Goal: Transaction & Acquisition: Purchase product/service

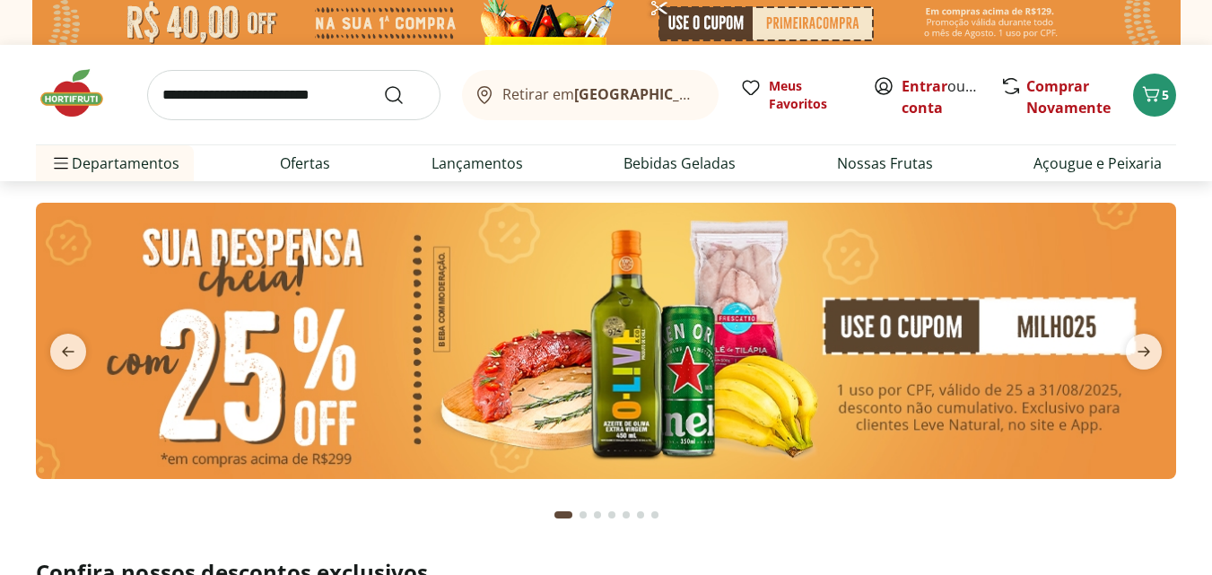
click at [1137, 354] on icon "next" at bounding box center [1144, 352] width 22 height 22
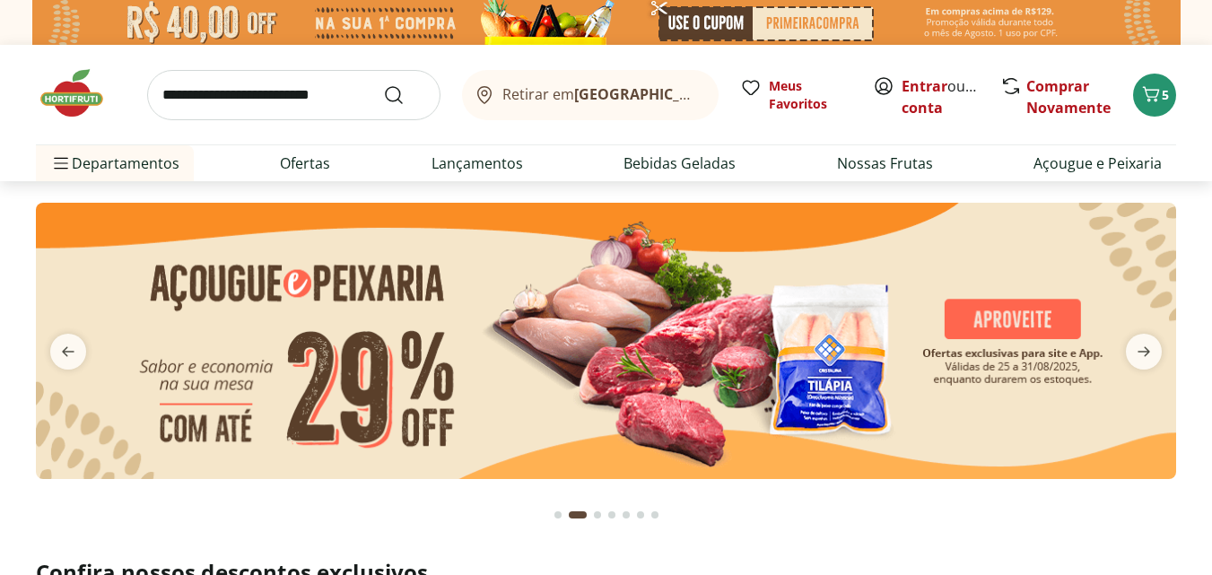
click at [1137, 354] on icon "next" at bounding box center [1144, 352] width 22 height 22
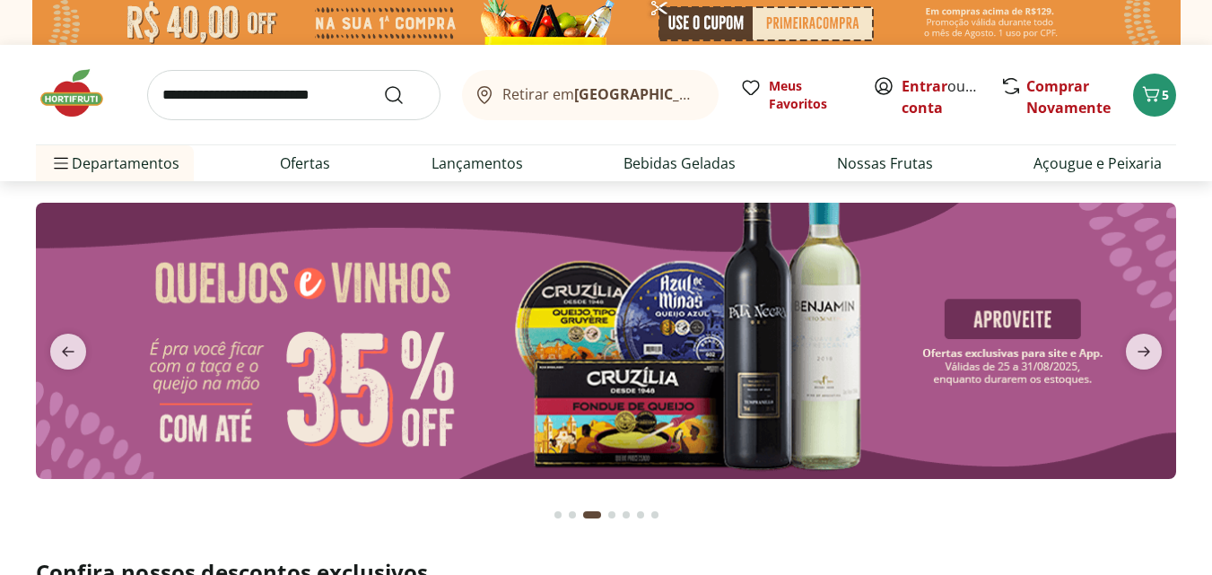
click at [1137, 354] on icon "next" at bounding box center [1144, 352] width 22 height 22
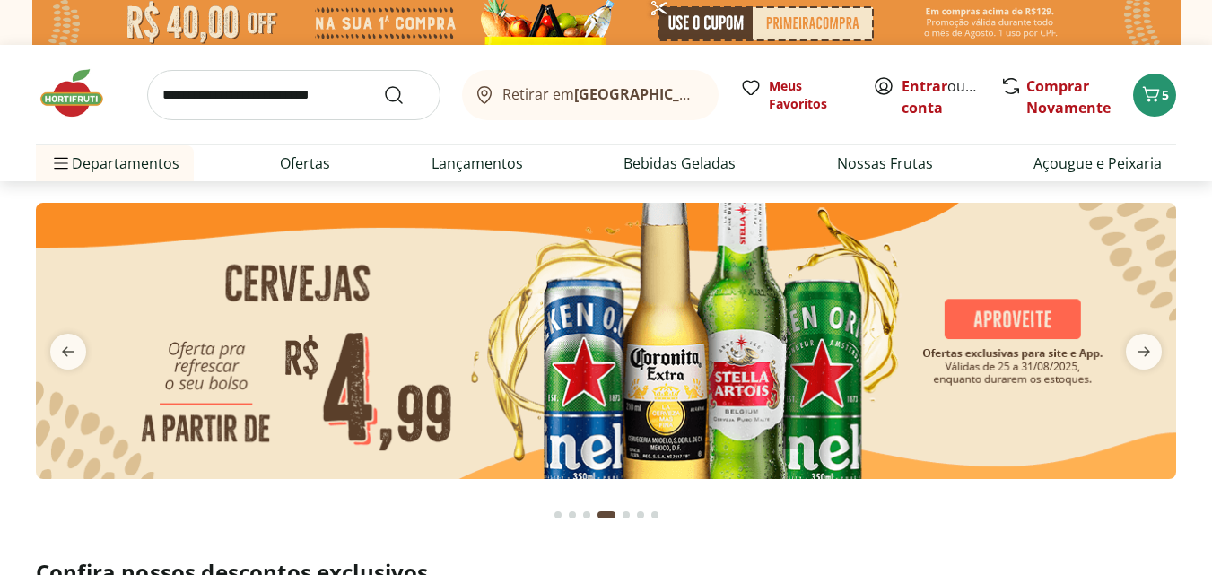
click at [1137, 354] on icon "next" at bounding box center [1144, 352] width 22 height 22
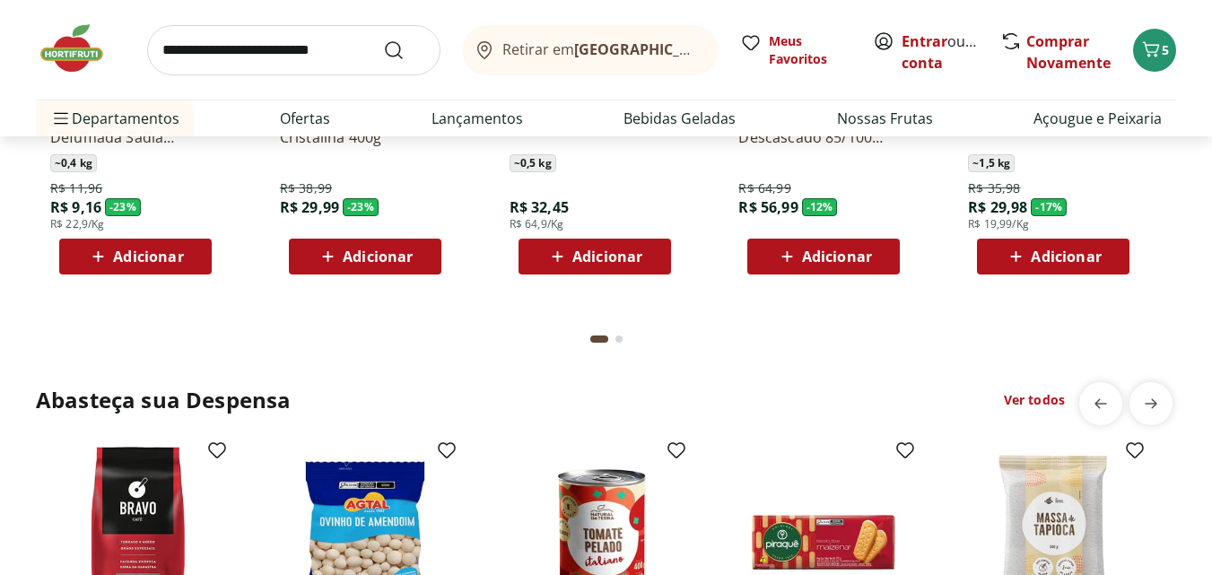
scroll to position [2422, 0]
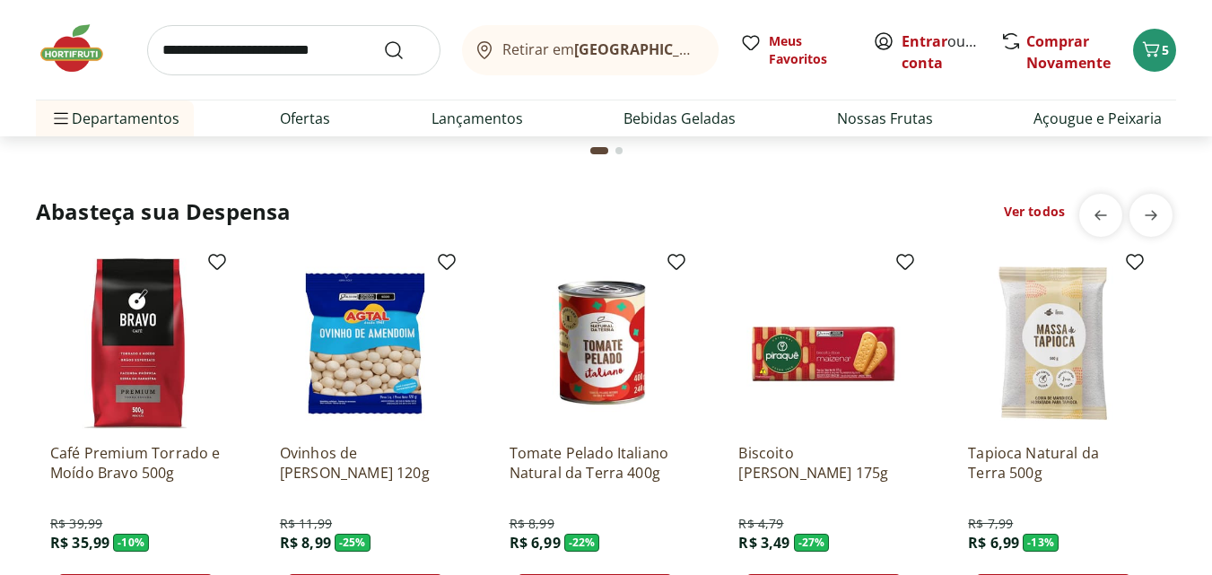
click at [1047, 211] on link "Ver todos" at bounding box center [1034, 212] width 61 height 18
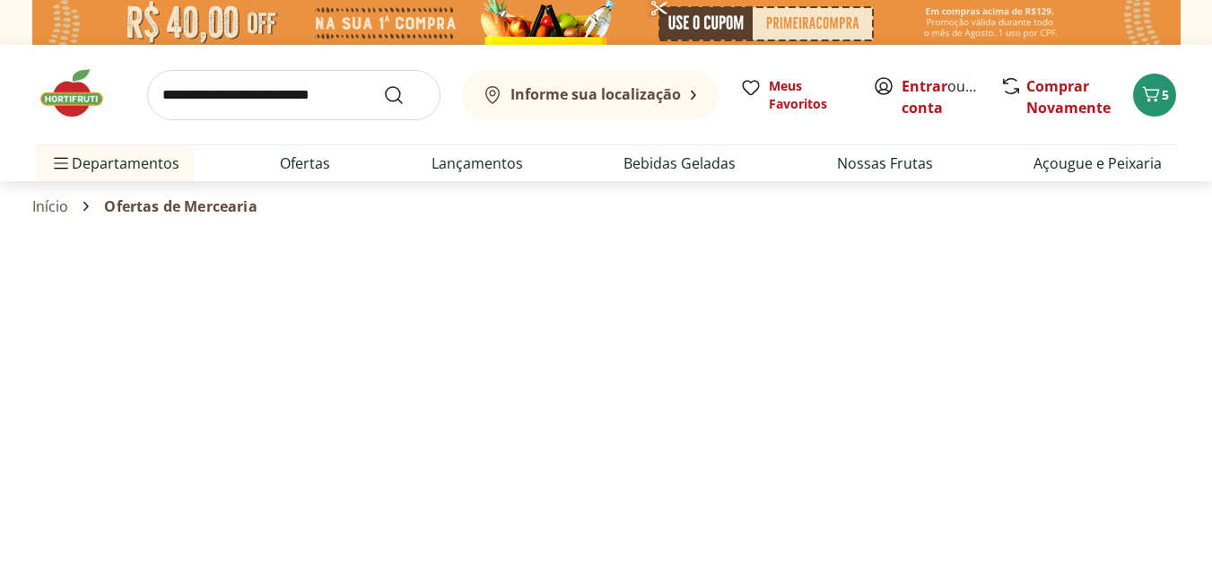
select select "**********"
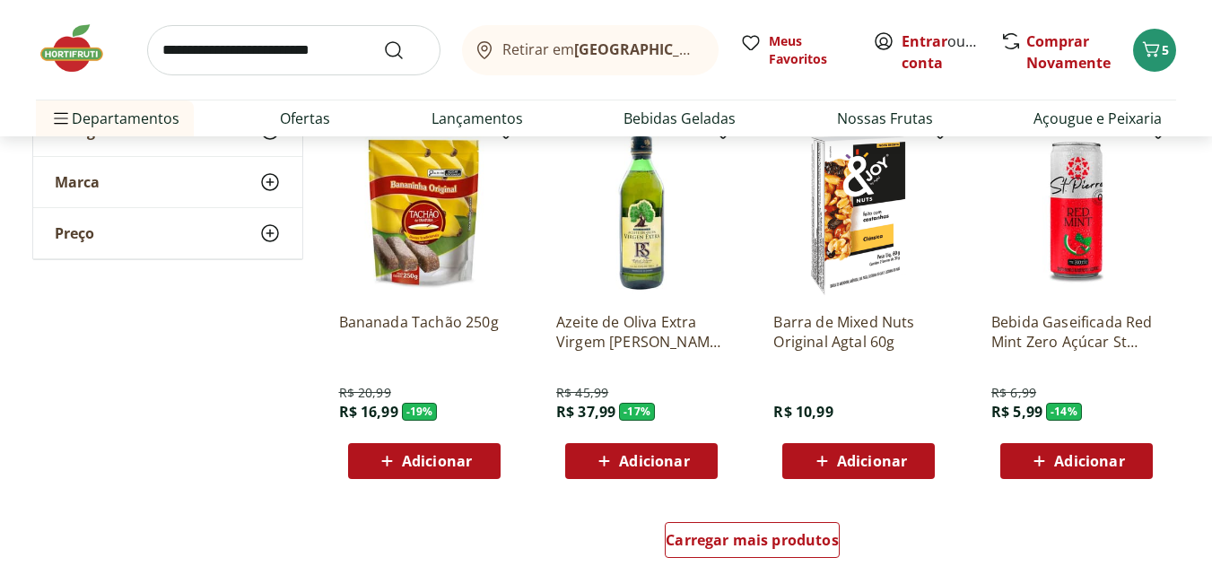
scroll to position [987, 0]
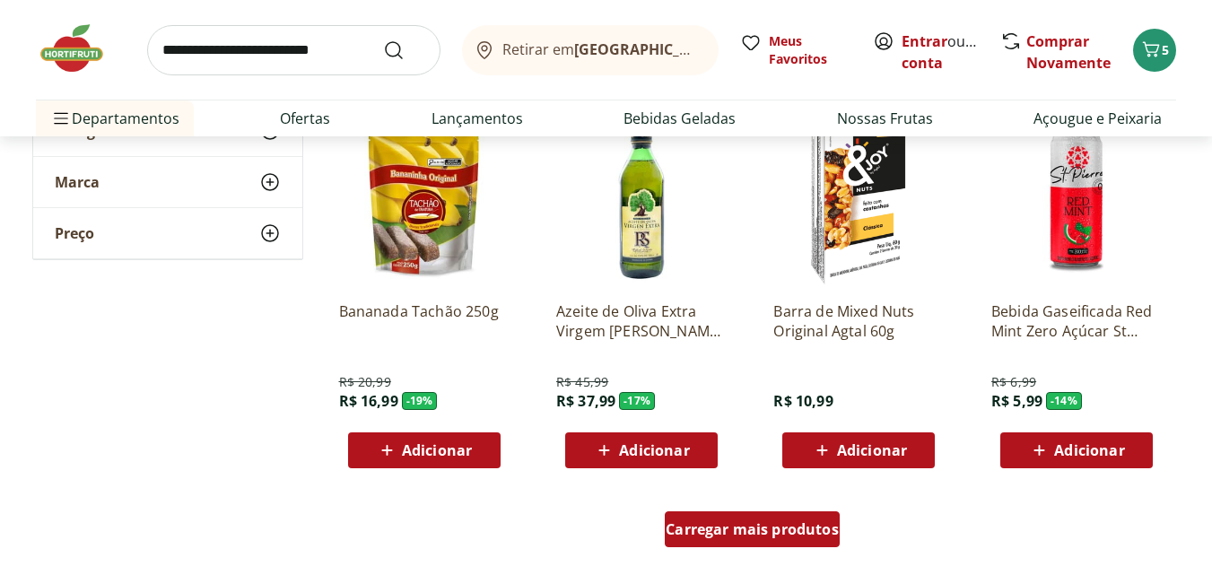
click at [773, 539] on div "Carregar mais produtos" at bounding box center [752, 529] width 175 height 36
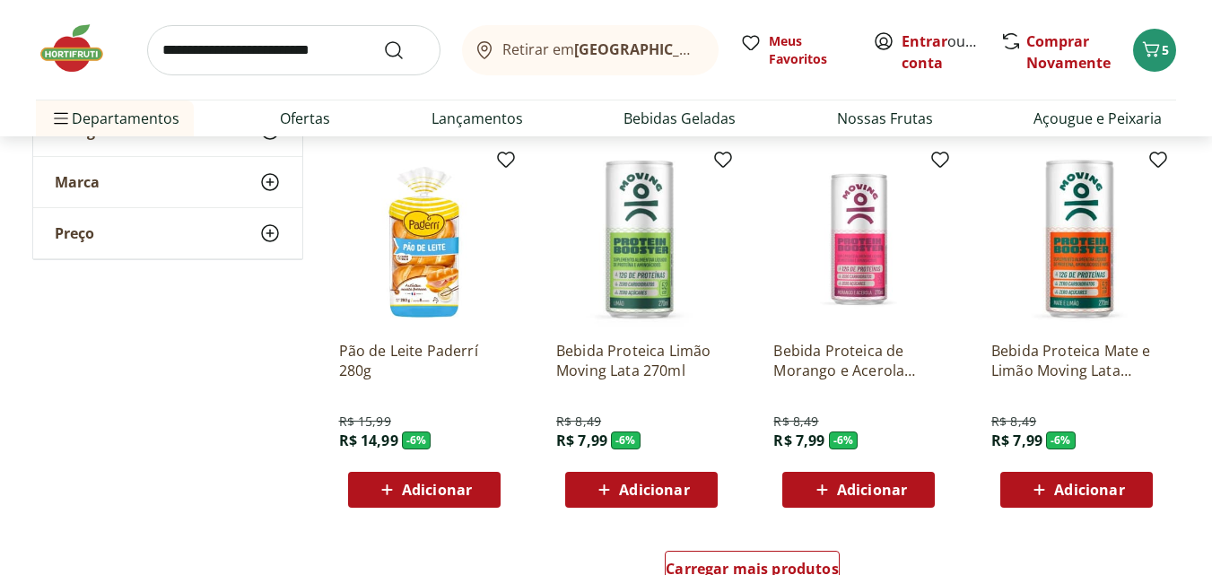
scroll to position [2153, 0]
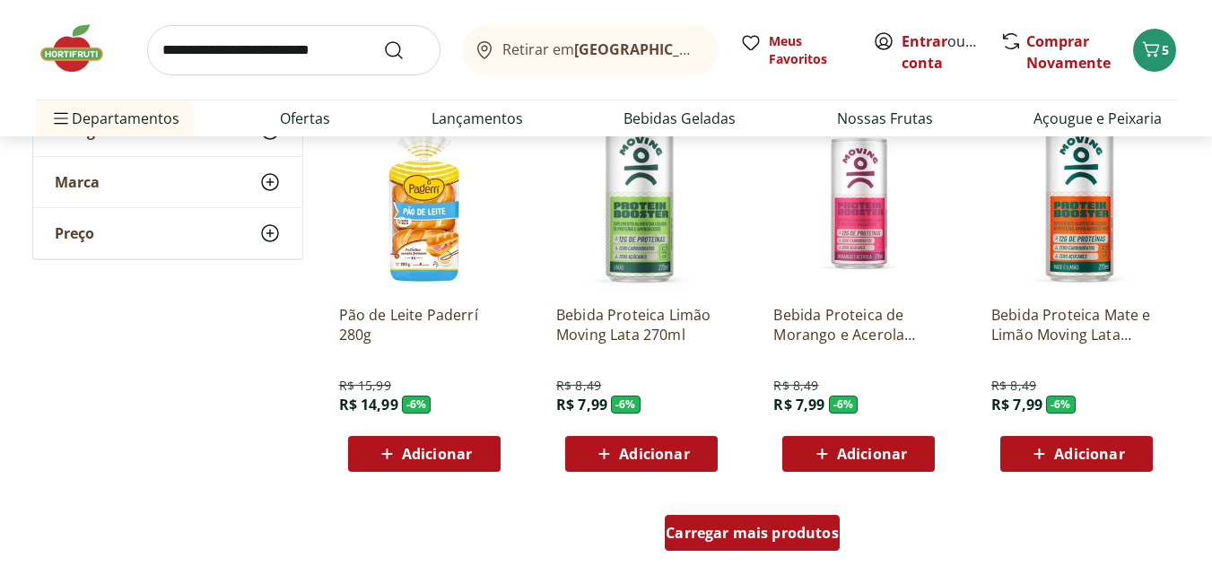
click at [754, 545] on div "Carregar mais produtos" at bounding box center [752, 533] width 175 height 36
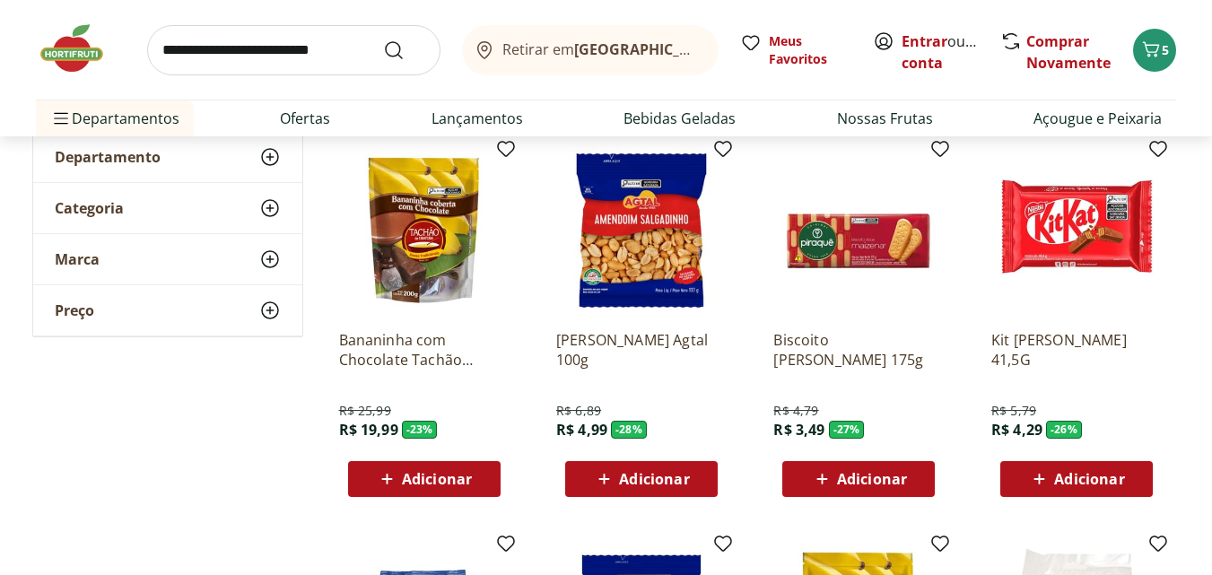
scroll to position [0, 0]
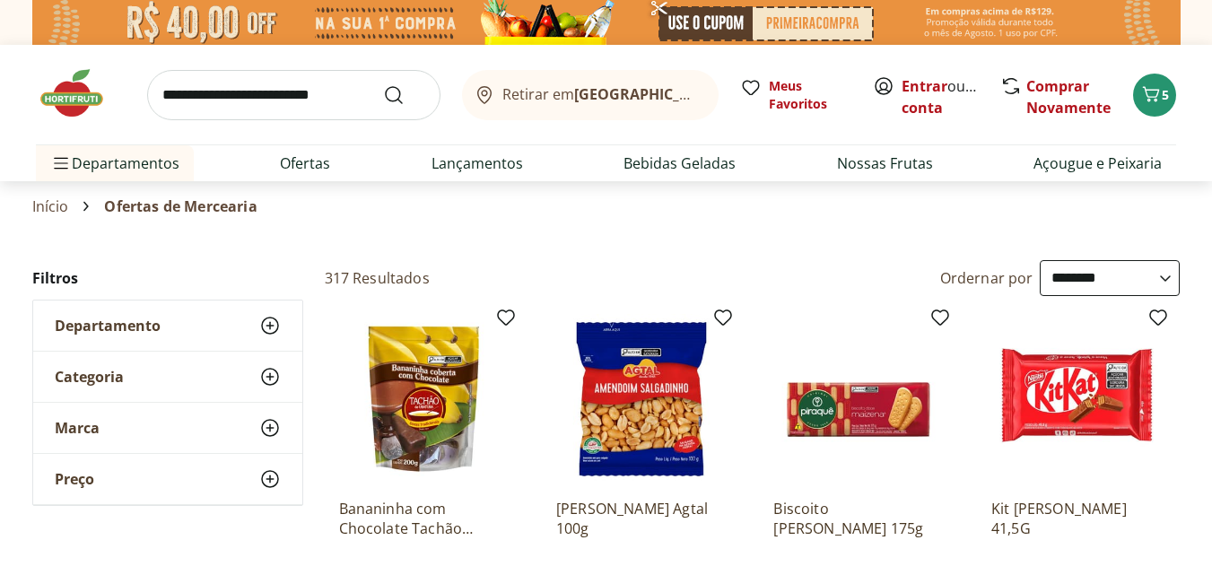
click at [64, 90] on img at bounding box center [81, 93] width 90 height 54
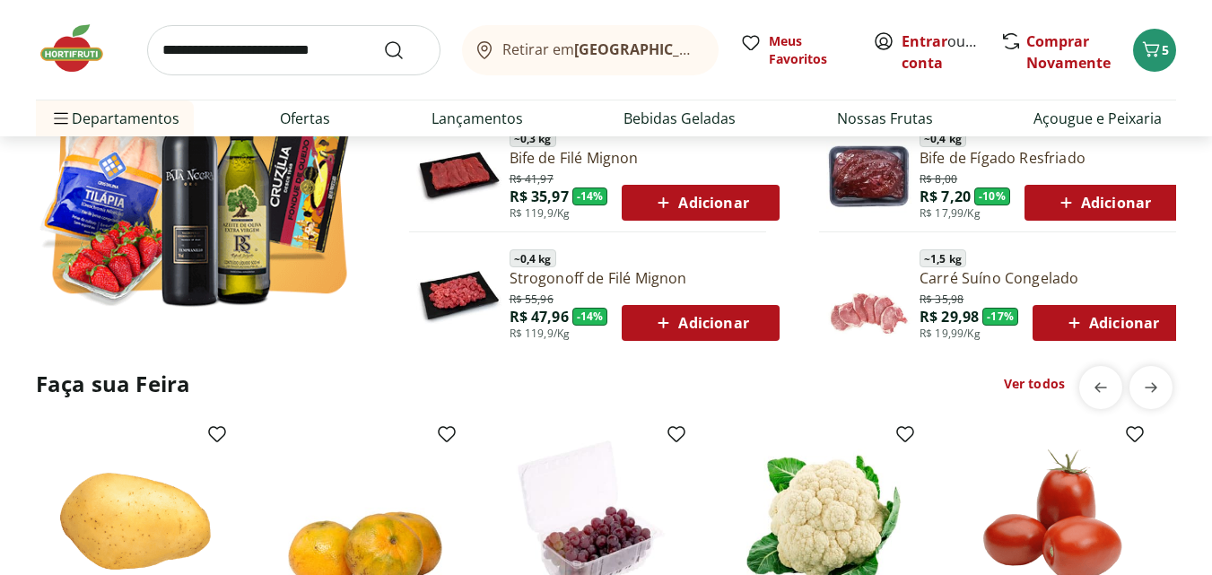
scroll to position [987, 0]
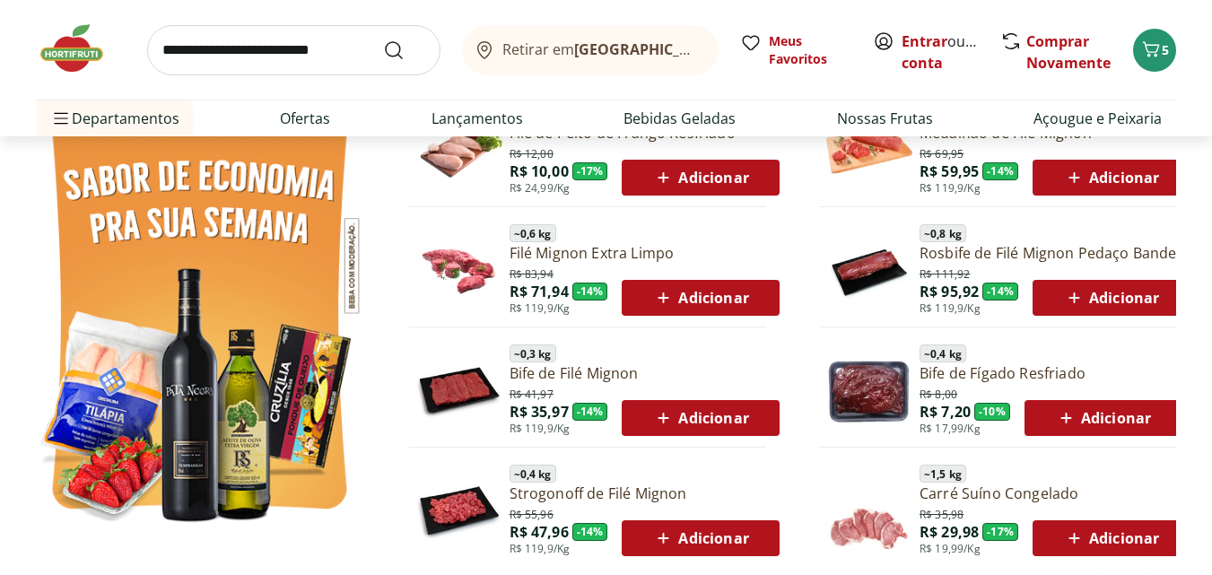
click at [676, 309] on span "Adicionar" at bounding box center [700, 298] width 96 height 22
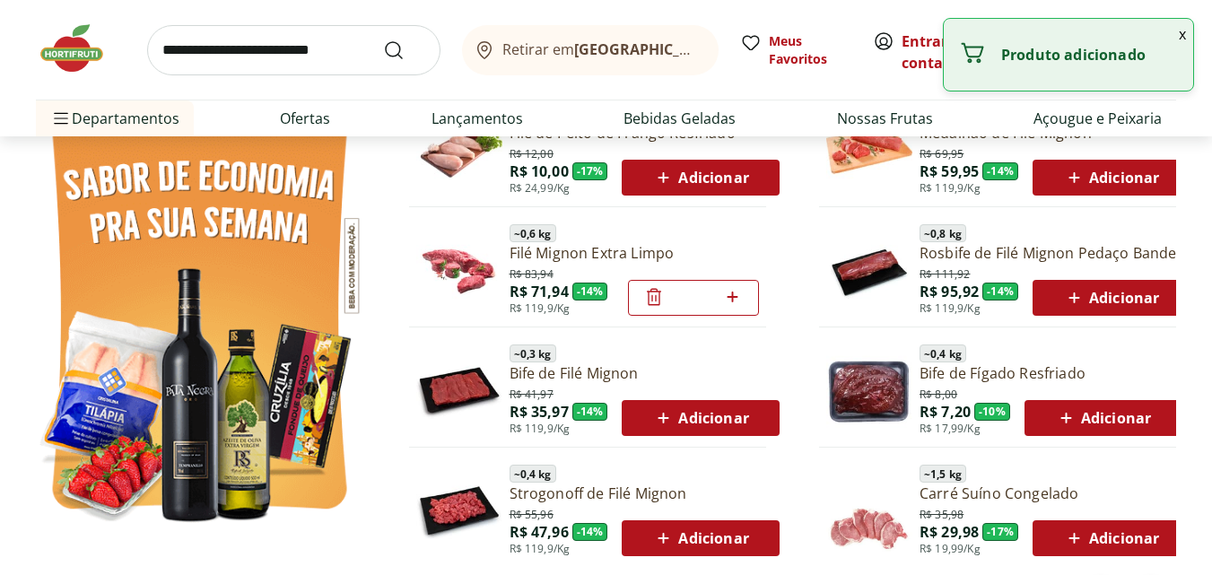
click at [739, 297] on icon at bounding box center [732, 297] width 22 height 22
type input "*"
click at [739, 297] on icon at bounding box center [732, 297] width 22 height 22
type input "*"
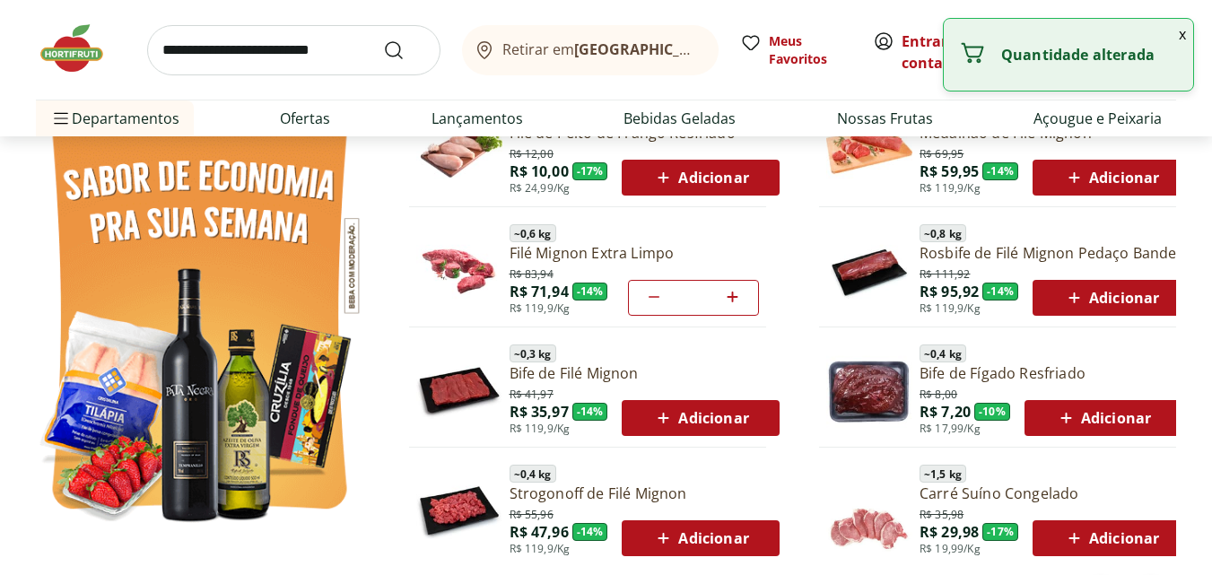
type input "*"
click at [739, 297] on icon at bounding box center [732, 297] width 22 height 22
type input "*"
click at [739, 297] on icon at bounding box center [732, 297] width 22 height 22
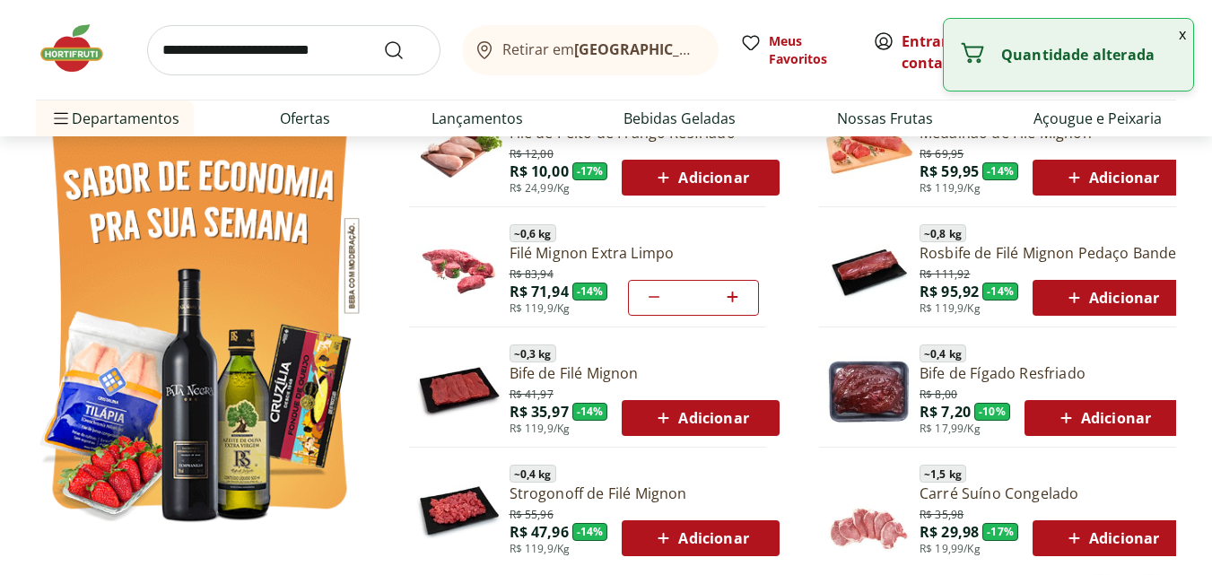
type input "*"
click at [739, 297] on icon at bounding box center [732, 297] width 22 height 22
type input "*"
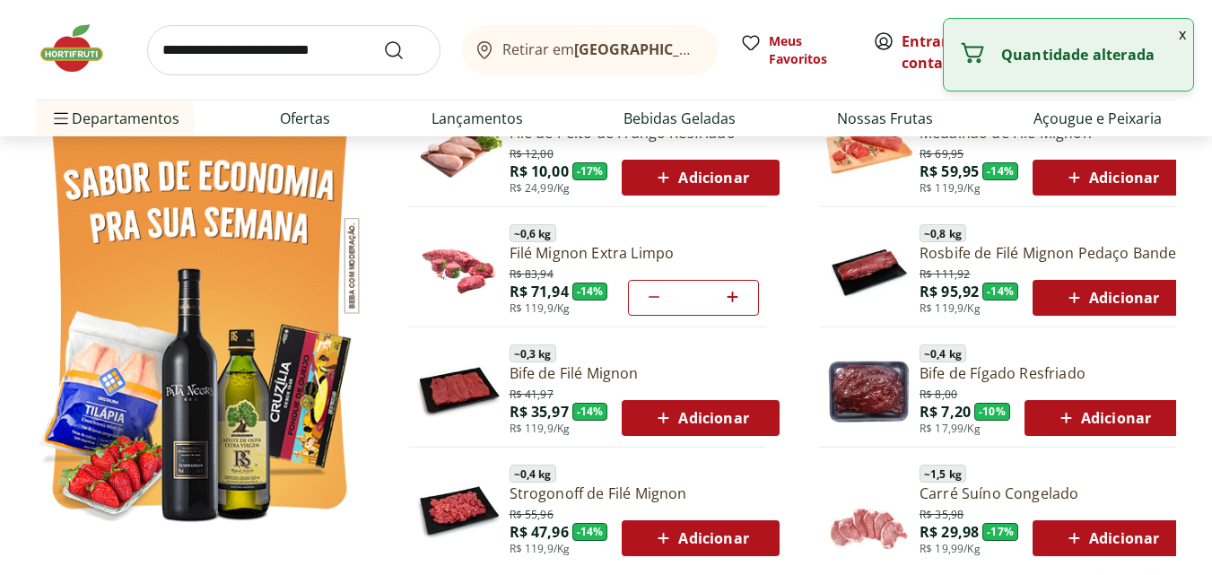
click at [739, 297] on icon at bounding box center [732, 297] width 22 height 22
type input "*"
click at [739, 297] on icon at bounding box center [732, 297] width 22 height 22
type input "*"
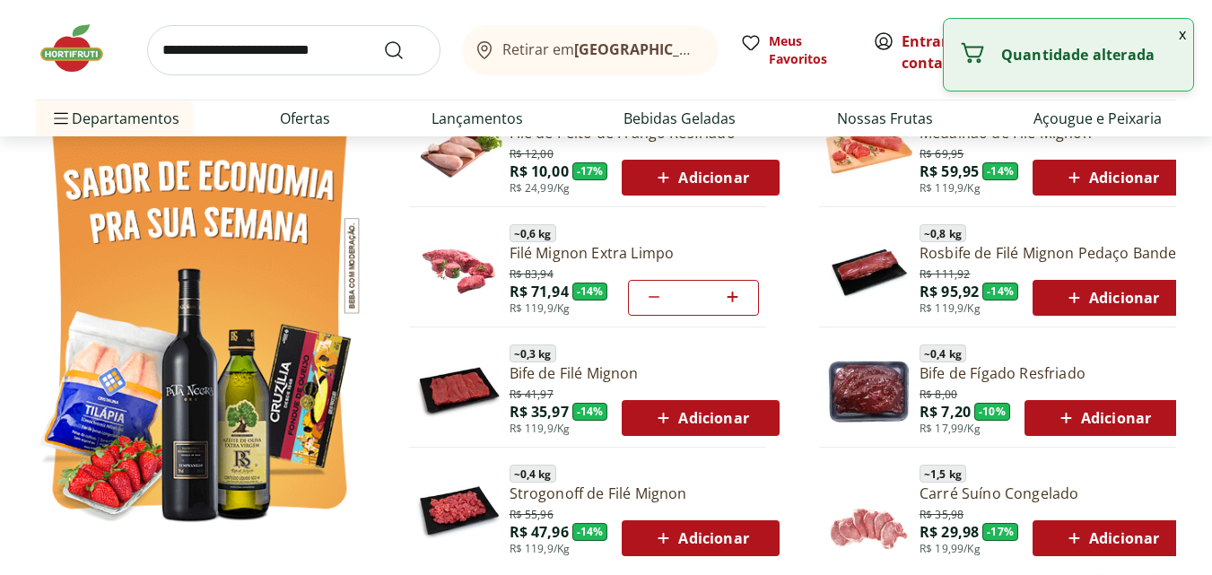
type input "*"
click at [739, 297] on icon at bounding box center [732, 297] width 22 height 22
type input "*"
click at [739, 297] on icon at bounding box center [732, 297] width 22 height 22
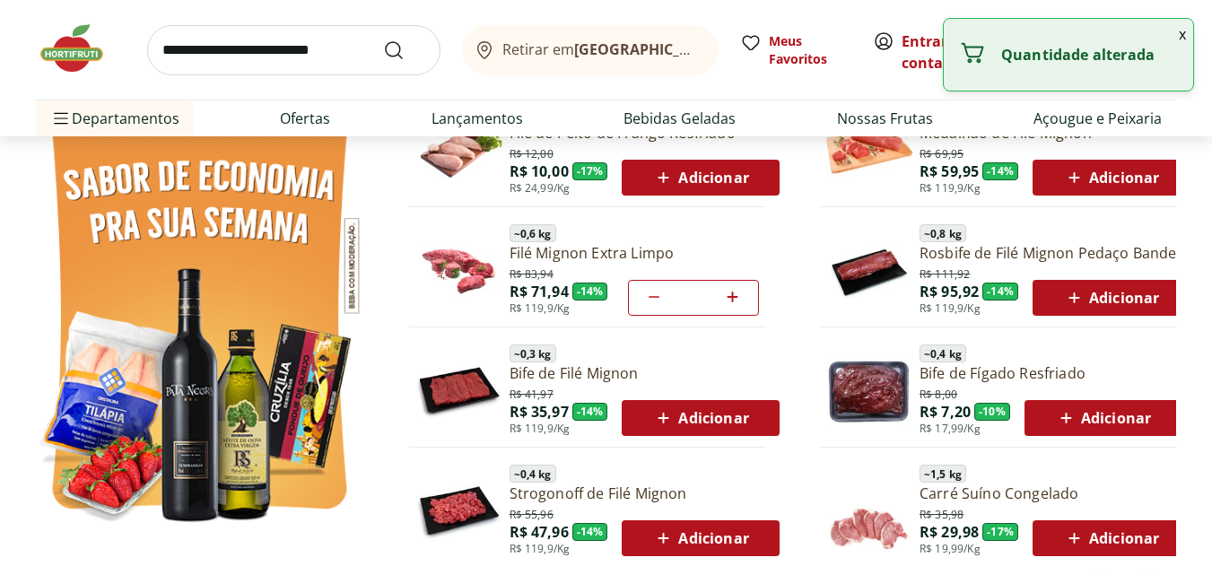
type input "**"
click at [739, 297] on icon at bounding box center [732, 297] width 22 height 22
type input "**"
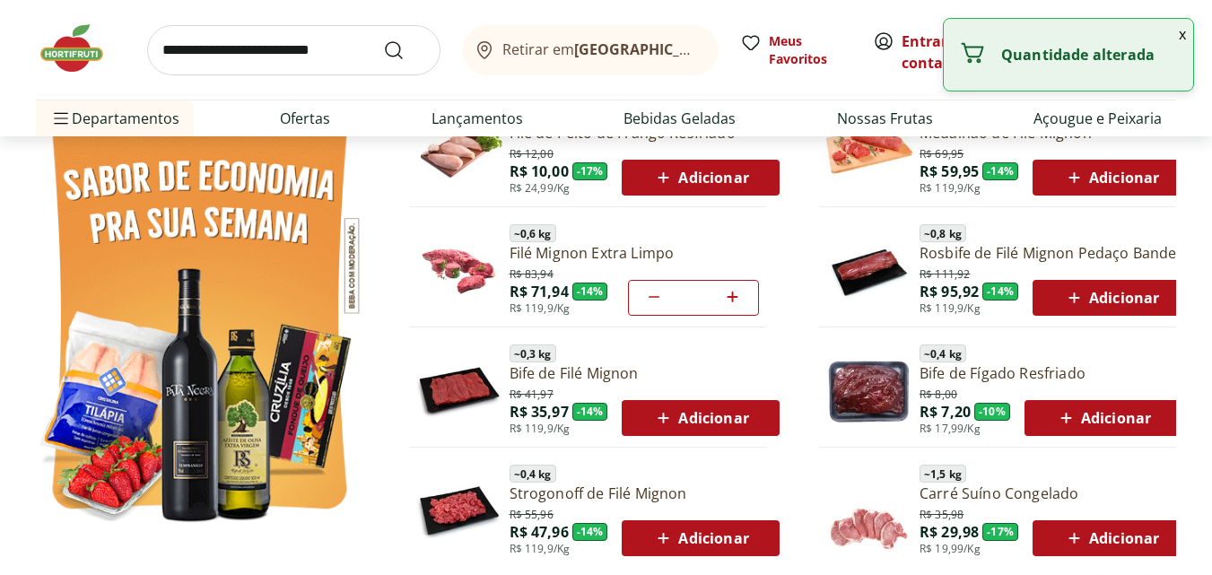
click at [736, 300] on icon at bounding box center [732, 297] width 22 height 22
type input "**"
click at [736, 300] on icon at bounding box center [732, 297] width 22 height 22
type input "**"
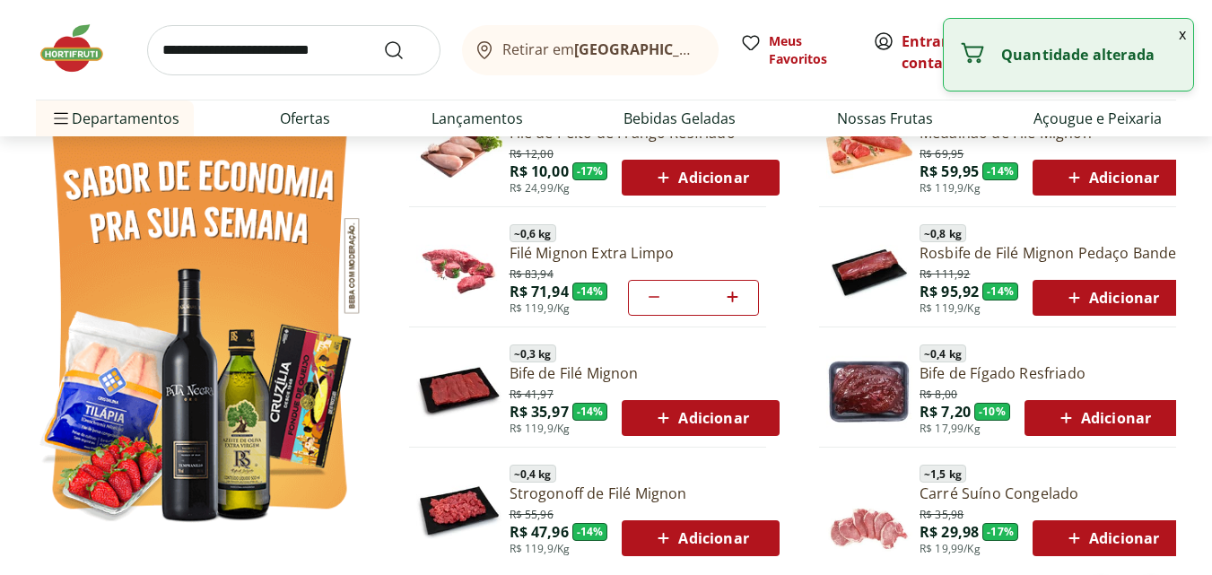
type input "**"
click at [1175, 38] on button "x" at bounding box center [1183, 34] width 22 height 31
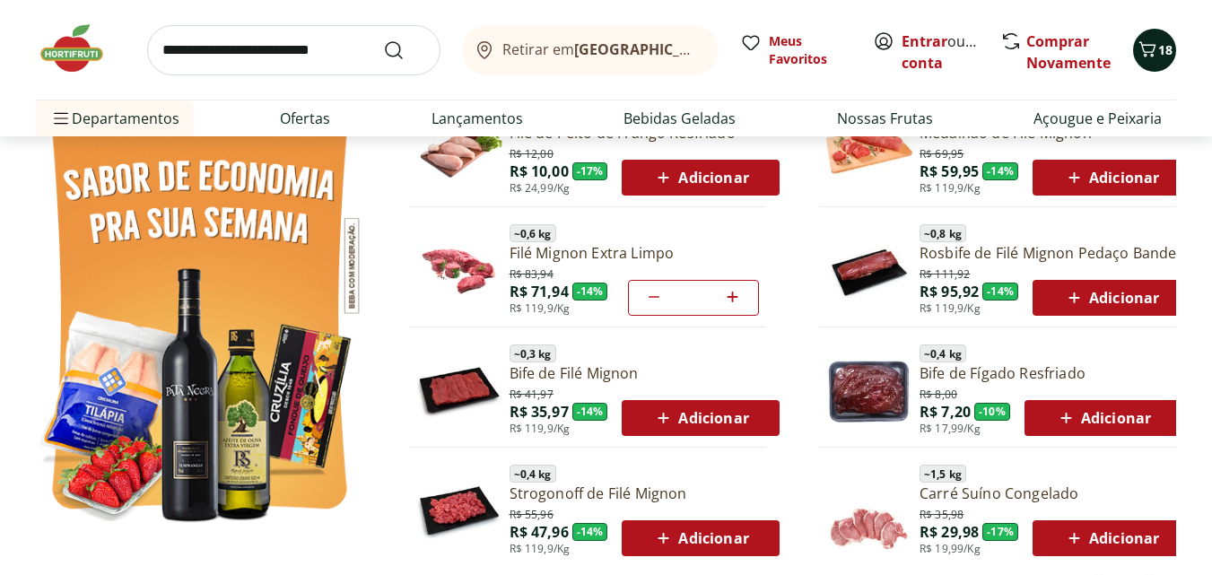
click at [1153, 64] on div "18" at bounding box center [1154, 50] width 14 height 29
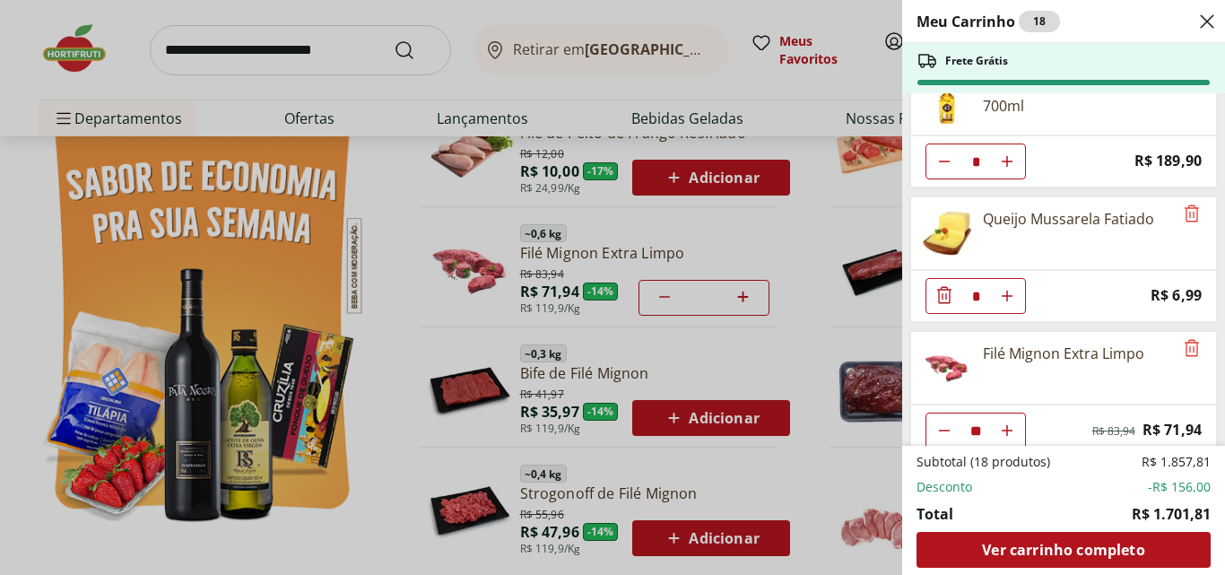
scroll to position [58, 0]
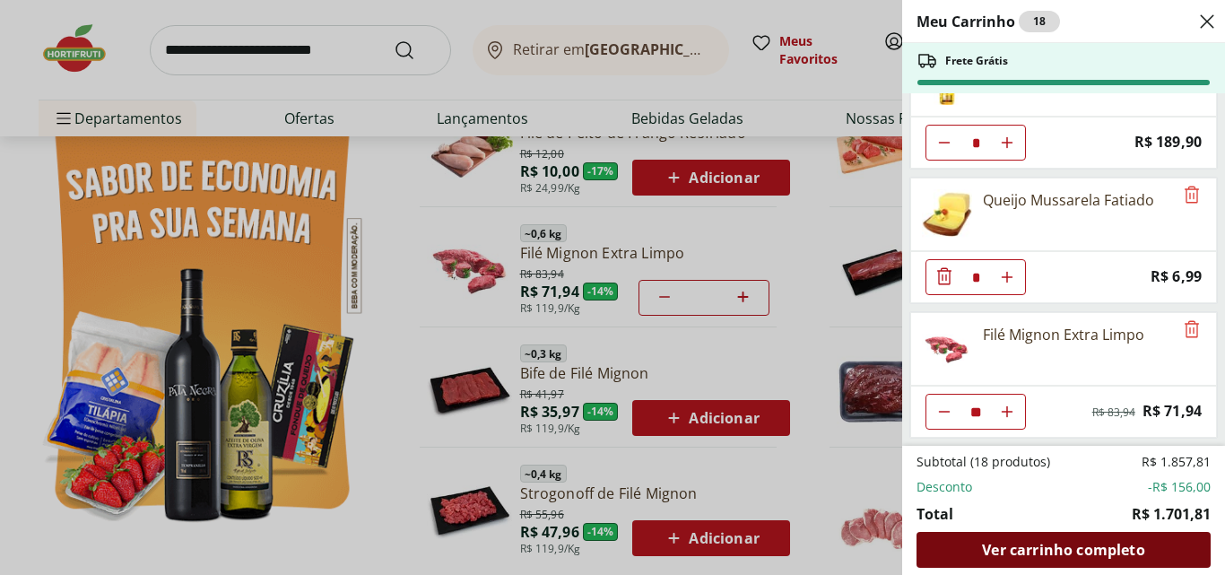
click at [1022, 555] on span "Ver carrinho completo" at bounding box center [1063, 550] width 162 height 14
